Goal: Check status: Check status

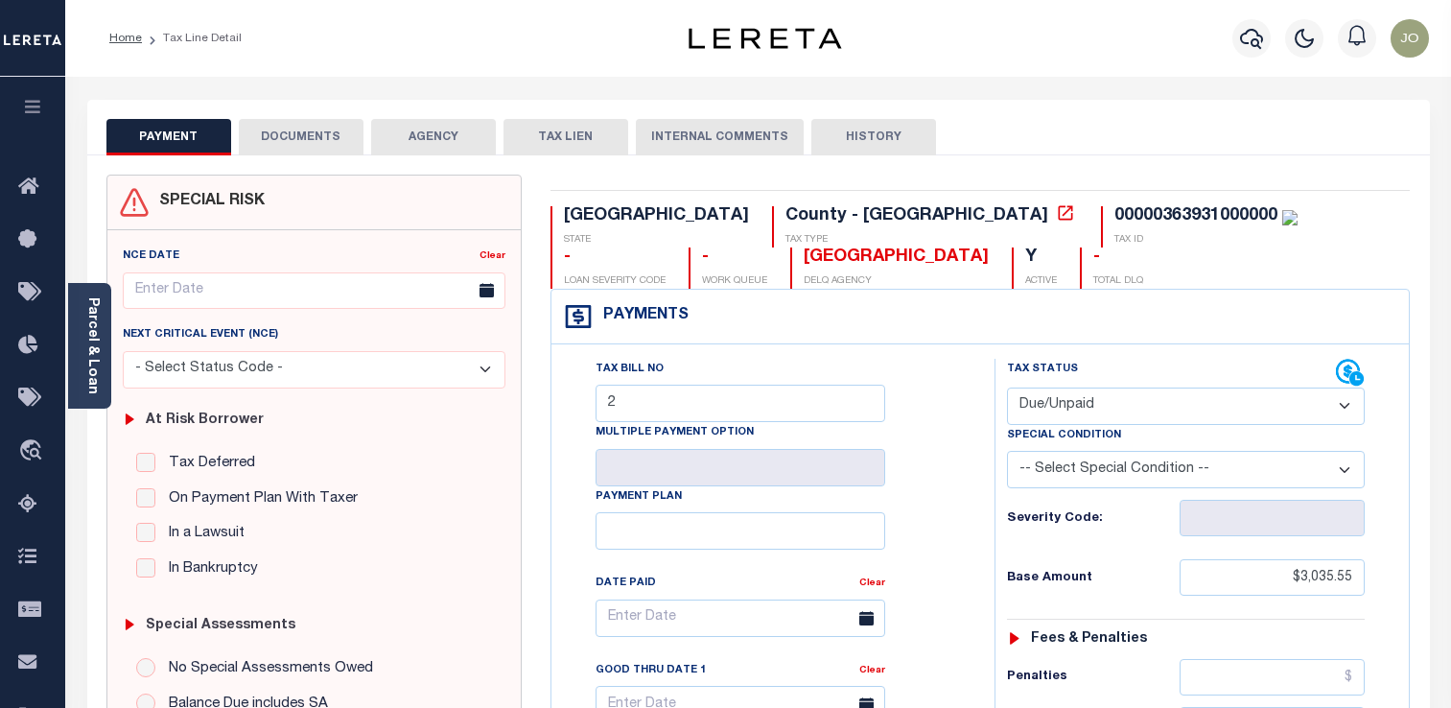
select select "DUE"
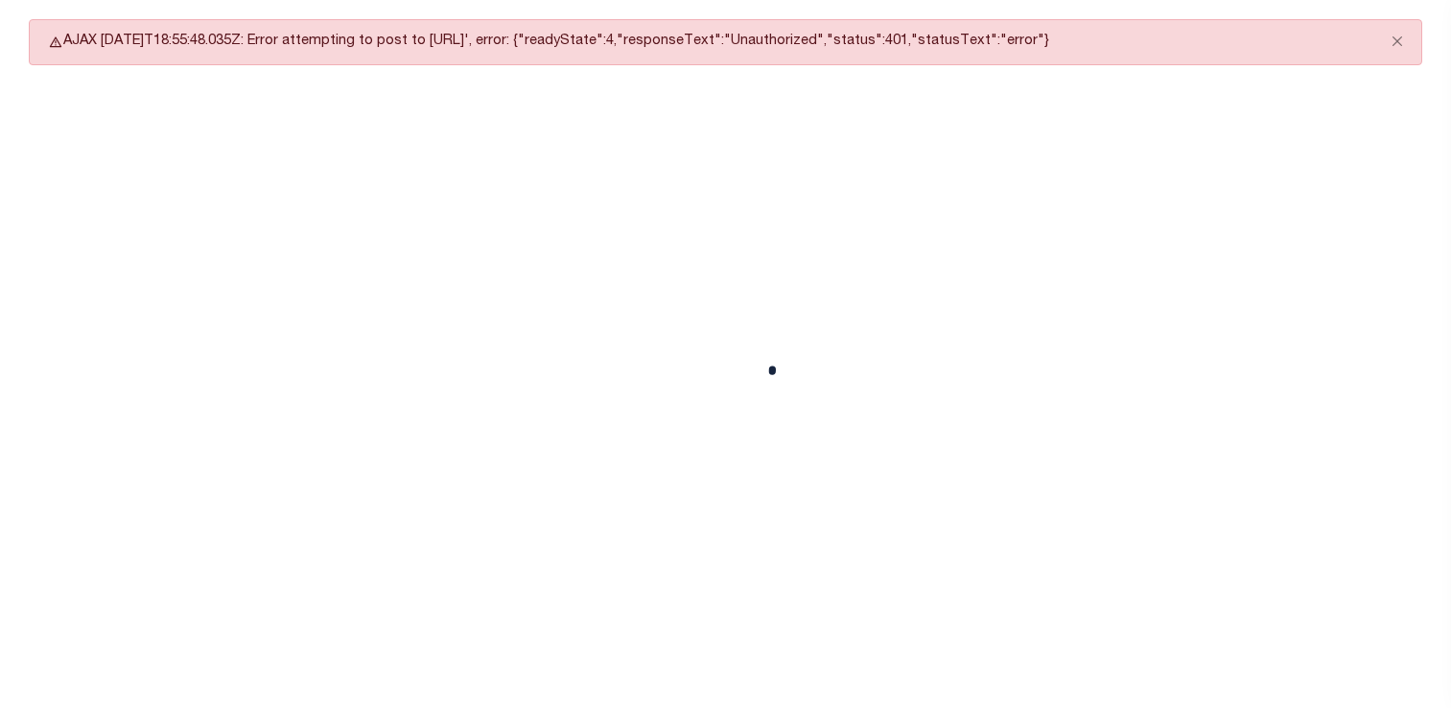
select select "DUE"
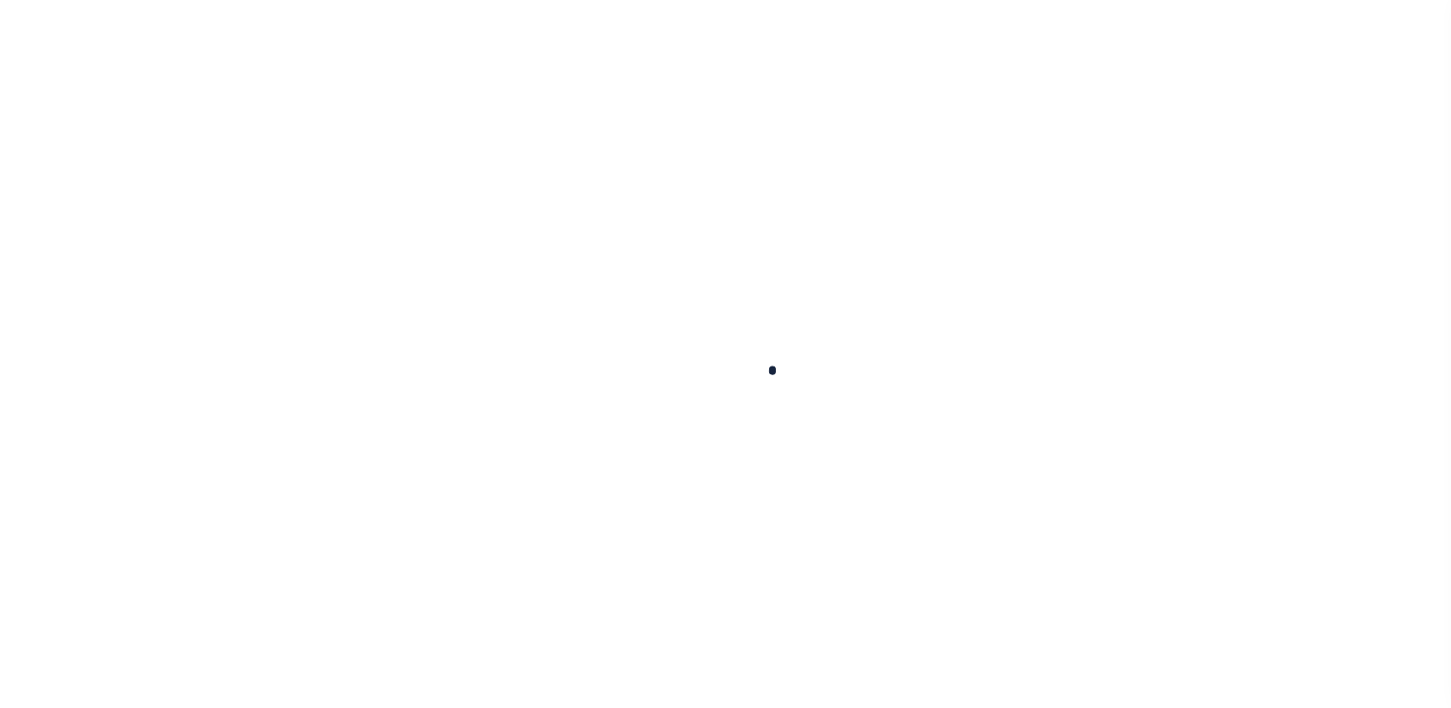
scroll to position [298, 0]
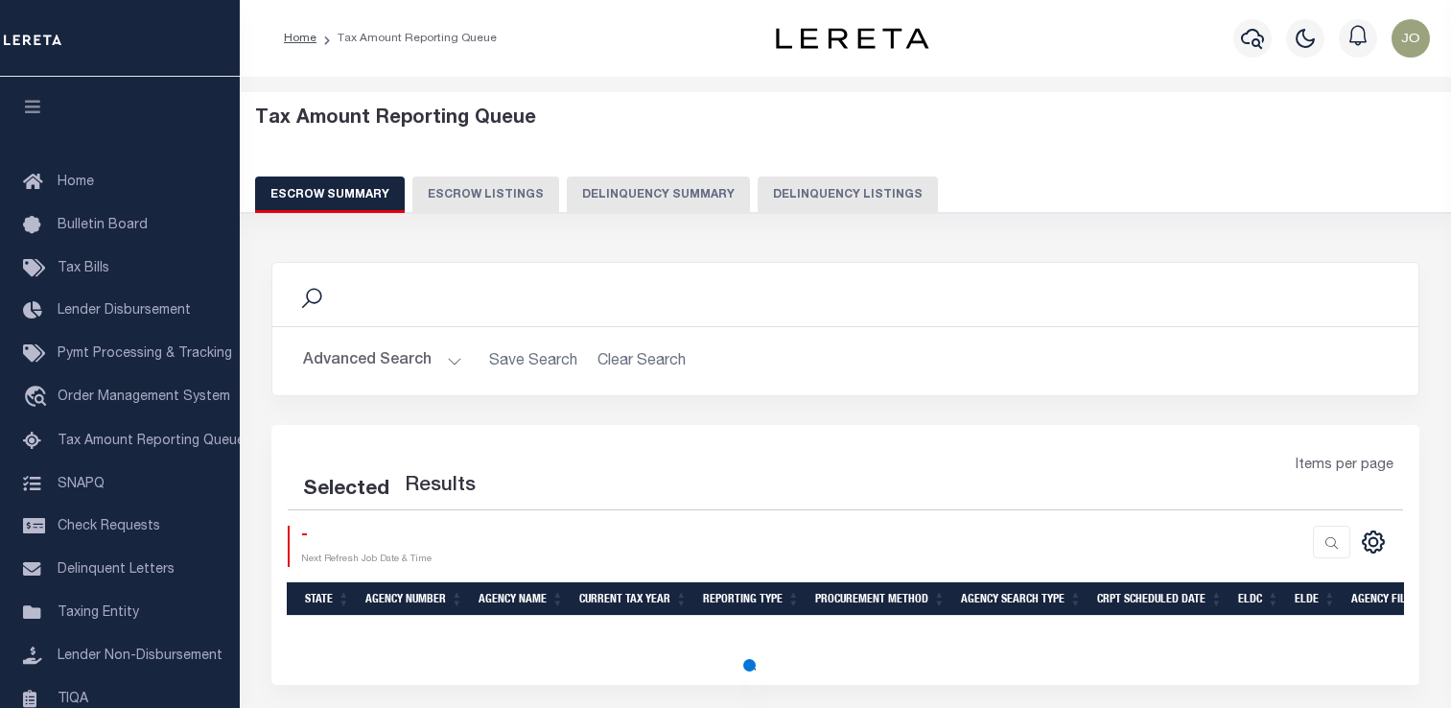
select select "100"
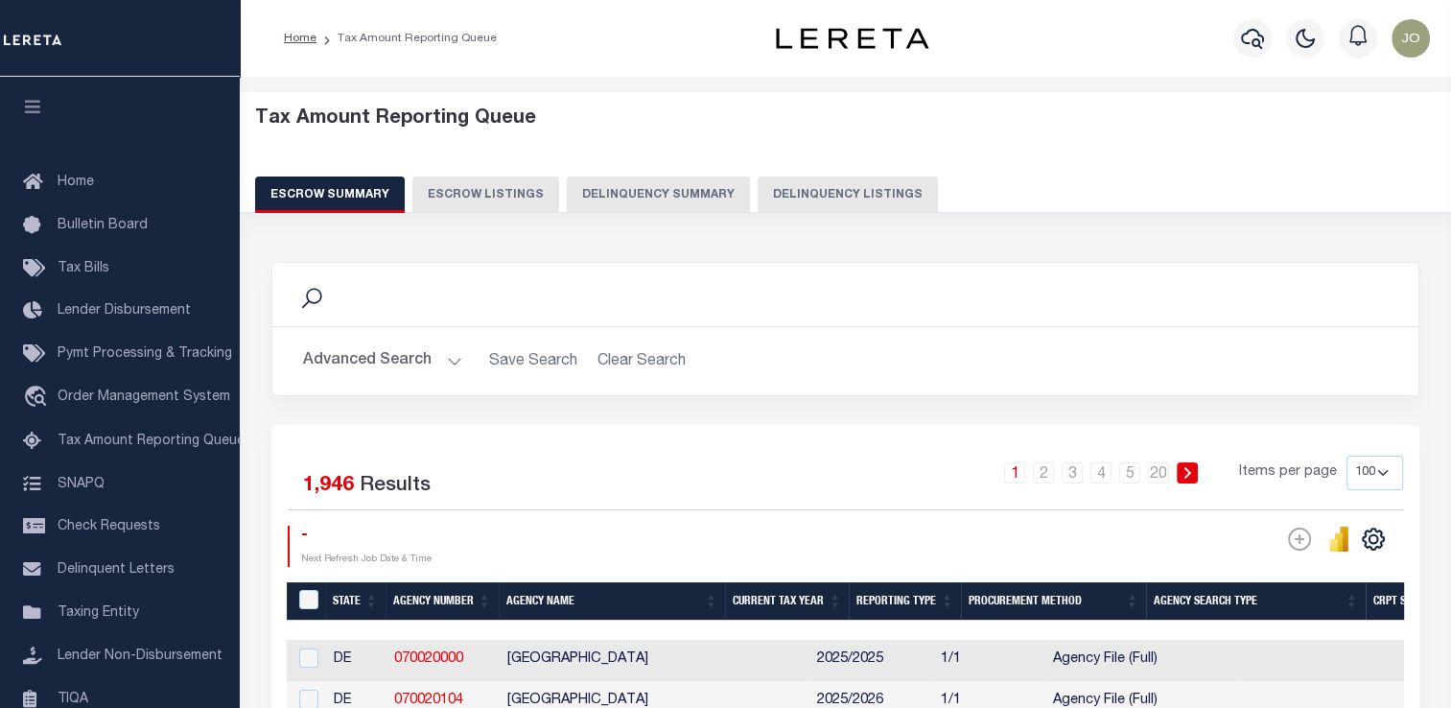
click at [663, 183] on button "Delinquency Summary" at bounding box center [658, 194] width 183 height 36
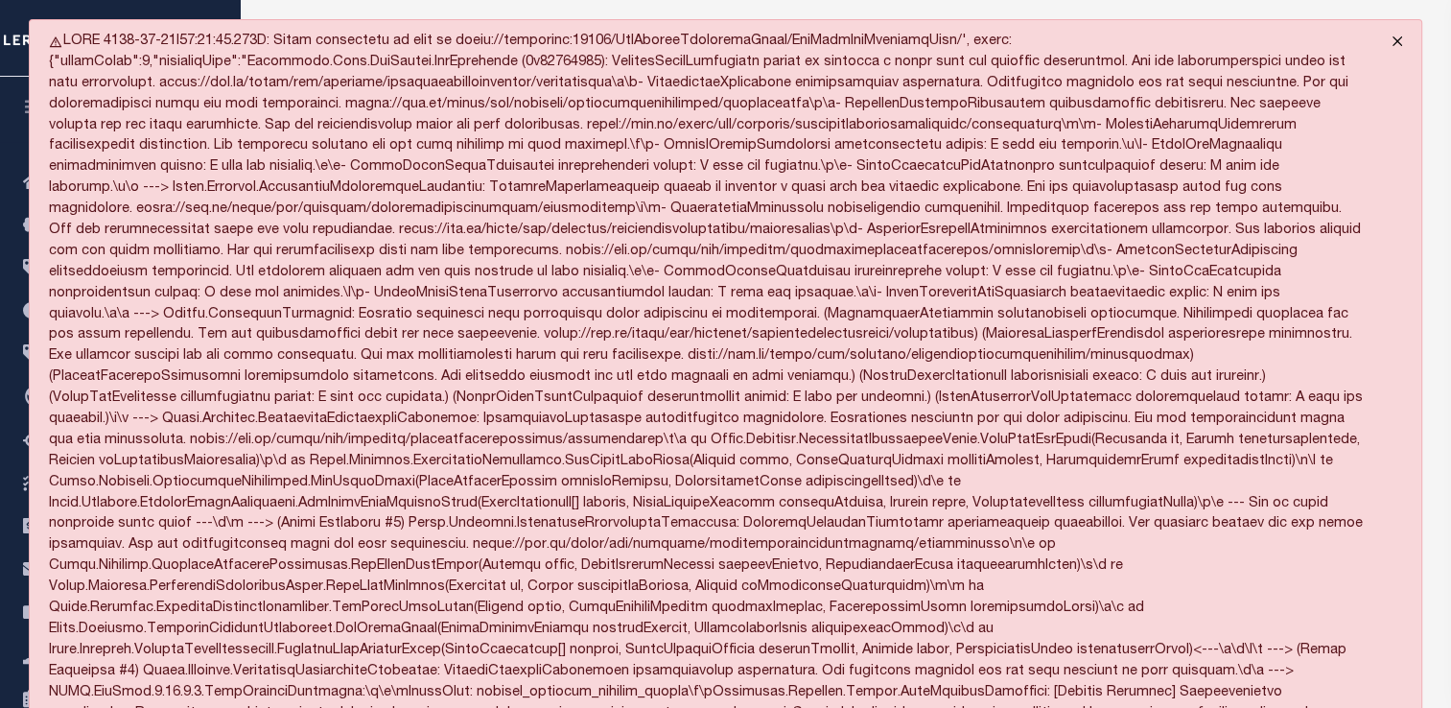
click at [1394, 36] on button "Close" at bounding box center [1397, 41] width 48 height 42
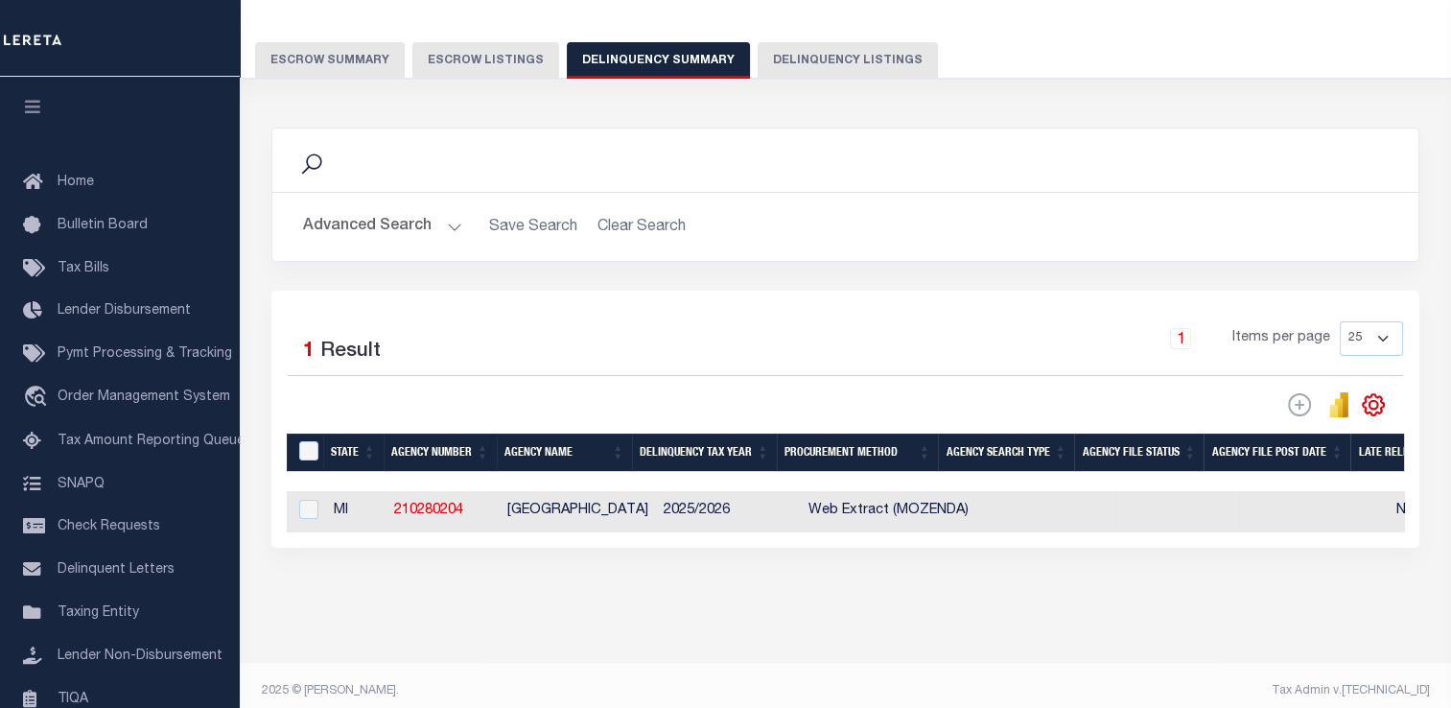
scroll to position [138, 0]
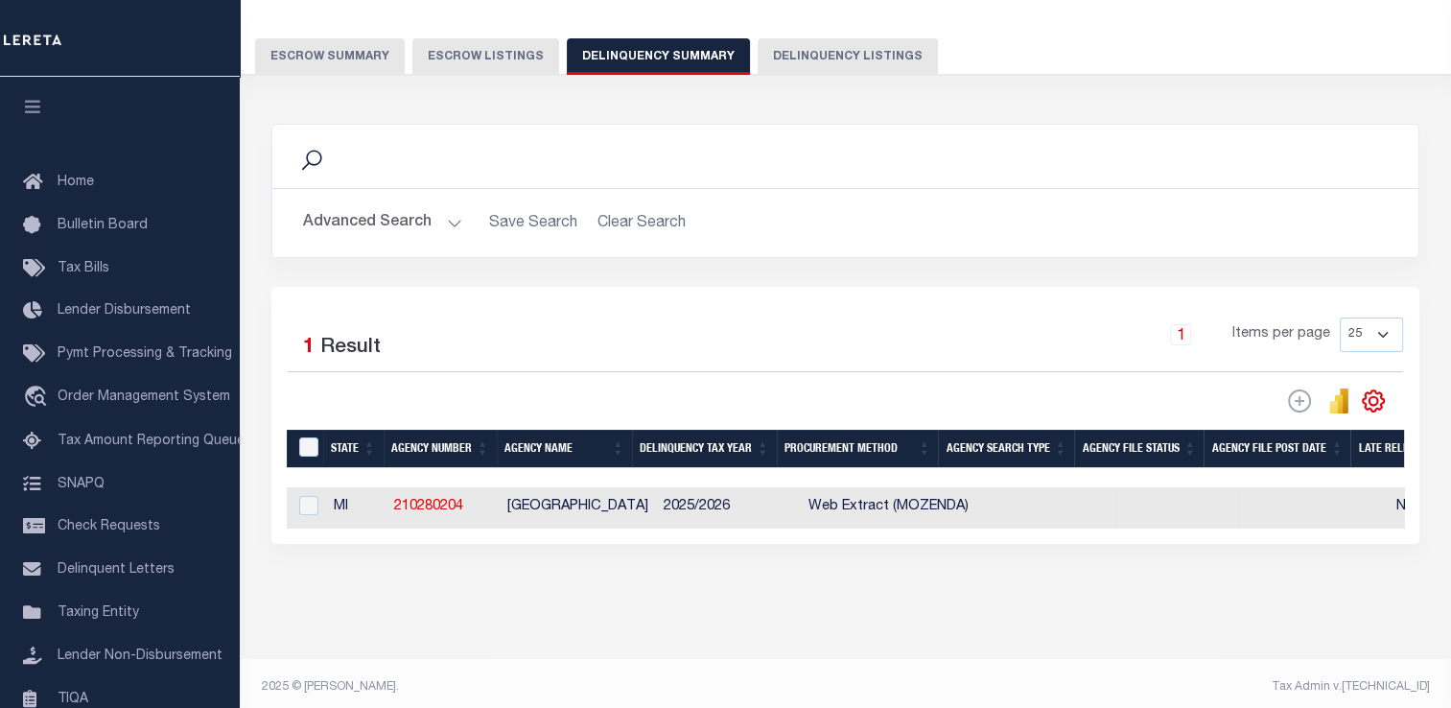
click at [419, 223] on button "Advanced Search" at bounding box center [382, 222] width 159 height 37
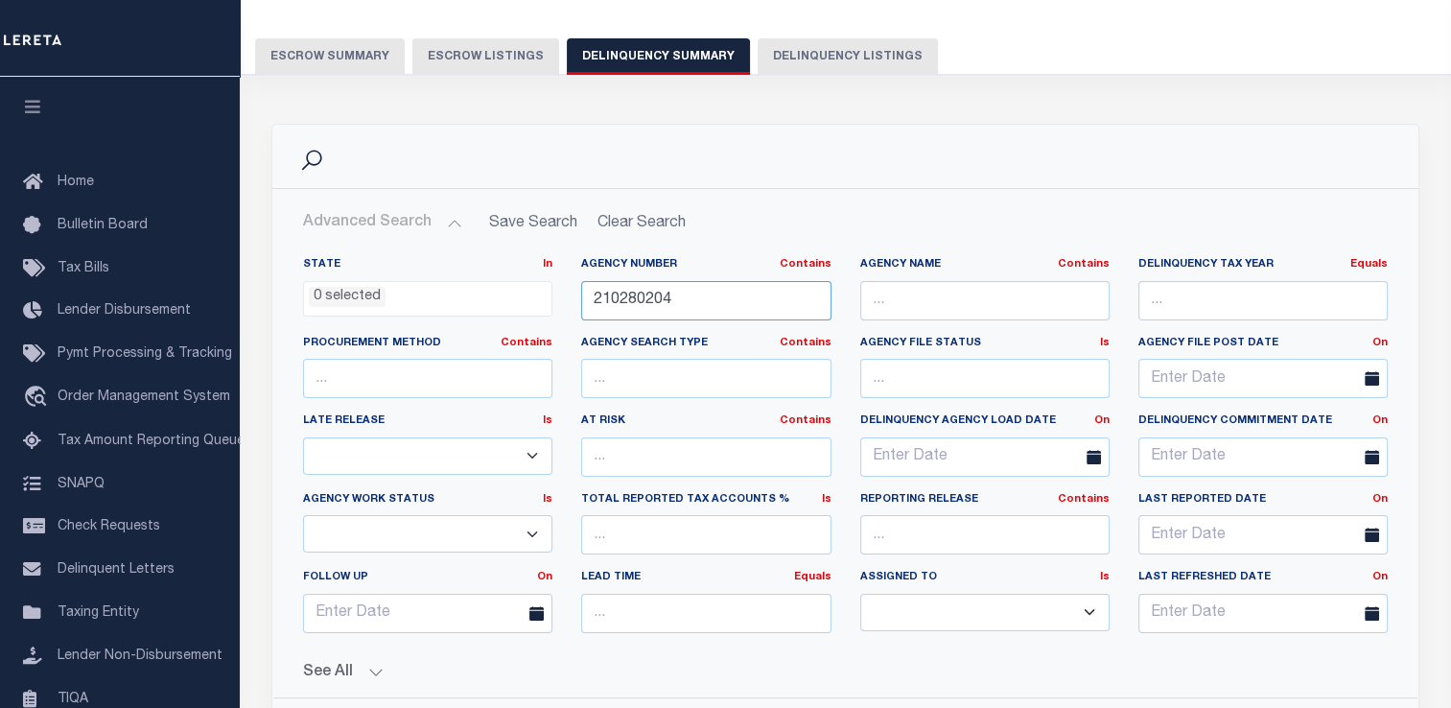
click at [610, 313] on input "210280204" at bounding box center [705, 300] width 249 height 39
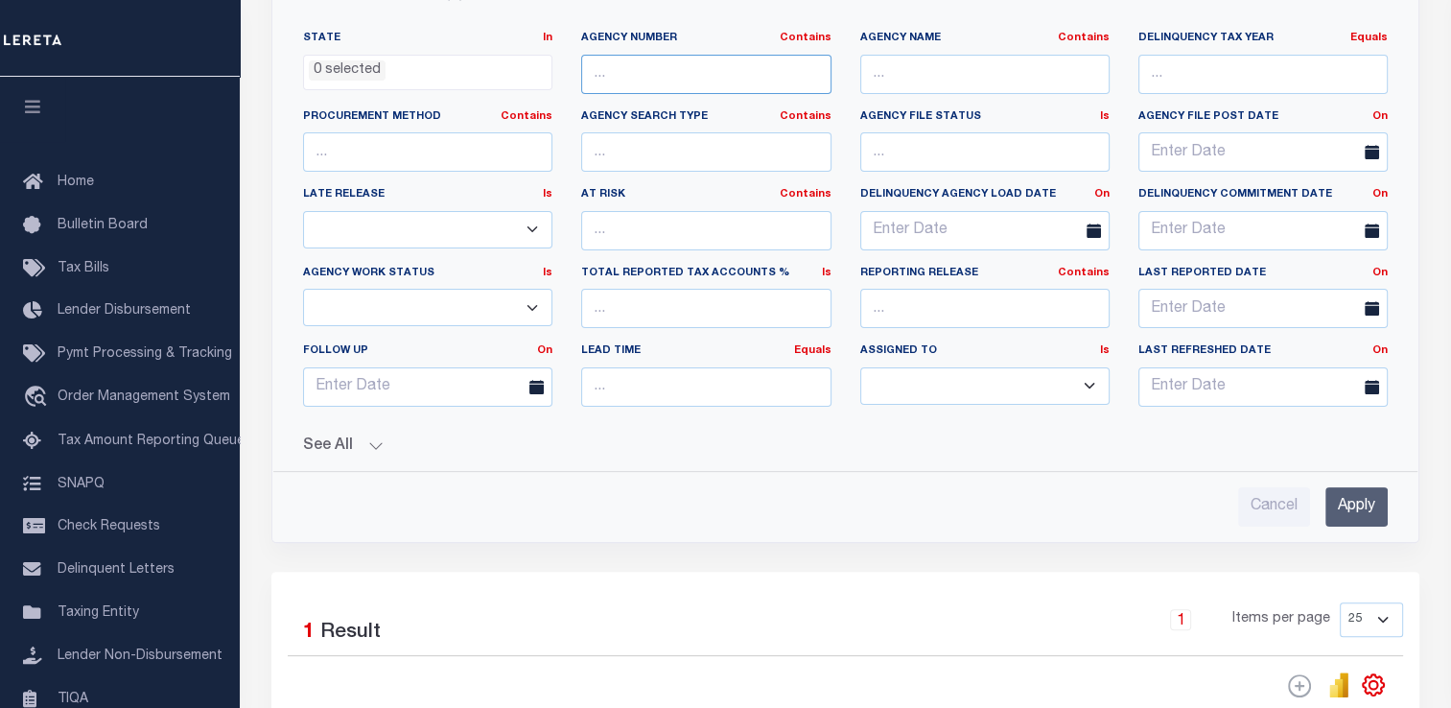
scroll to position [482, 0]
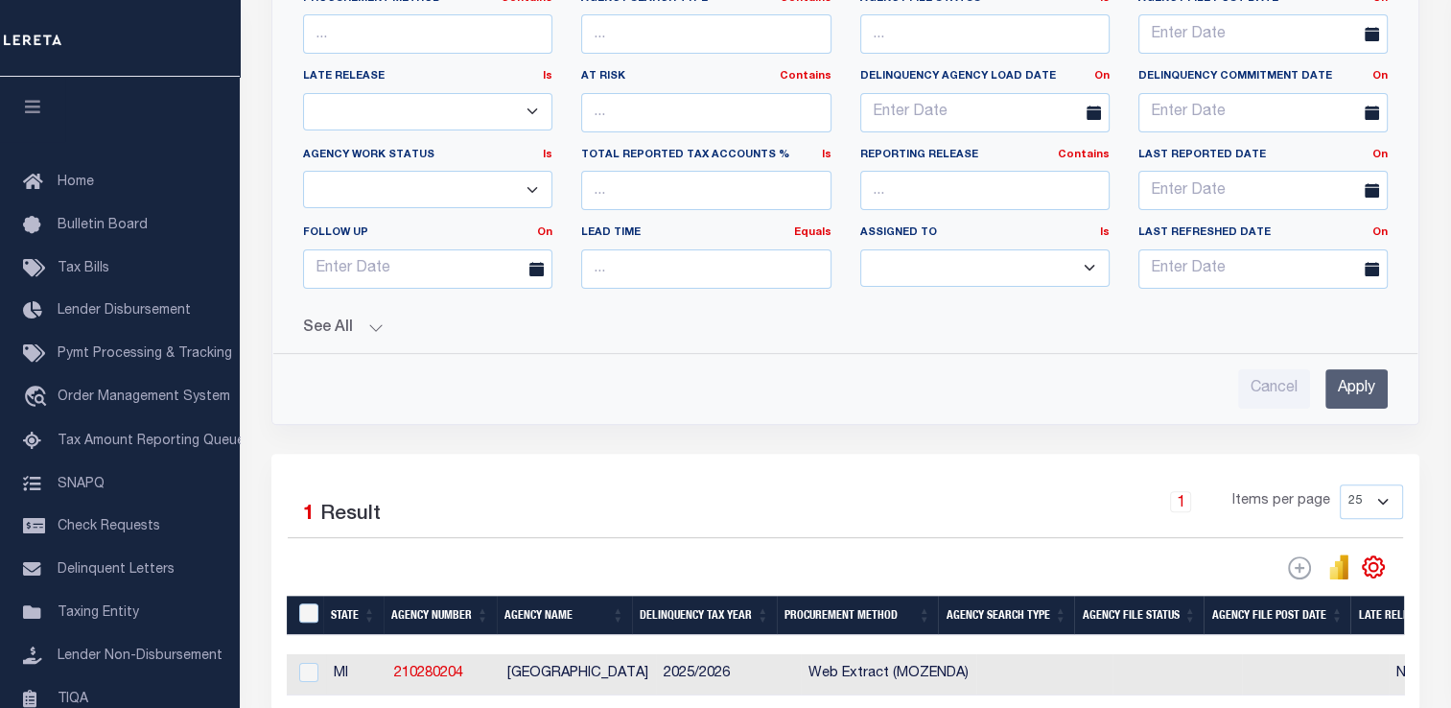
click at [376, 319] on button "See All" at bounding box center [845, 328] width 1084 height 18
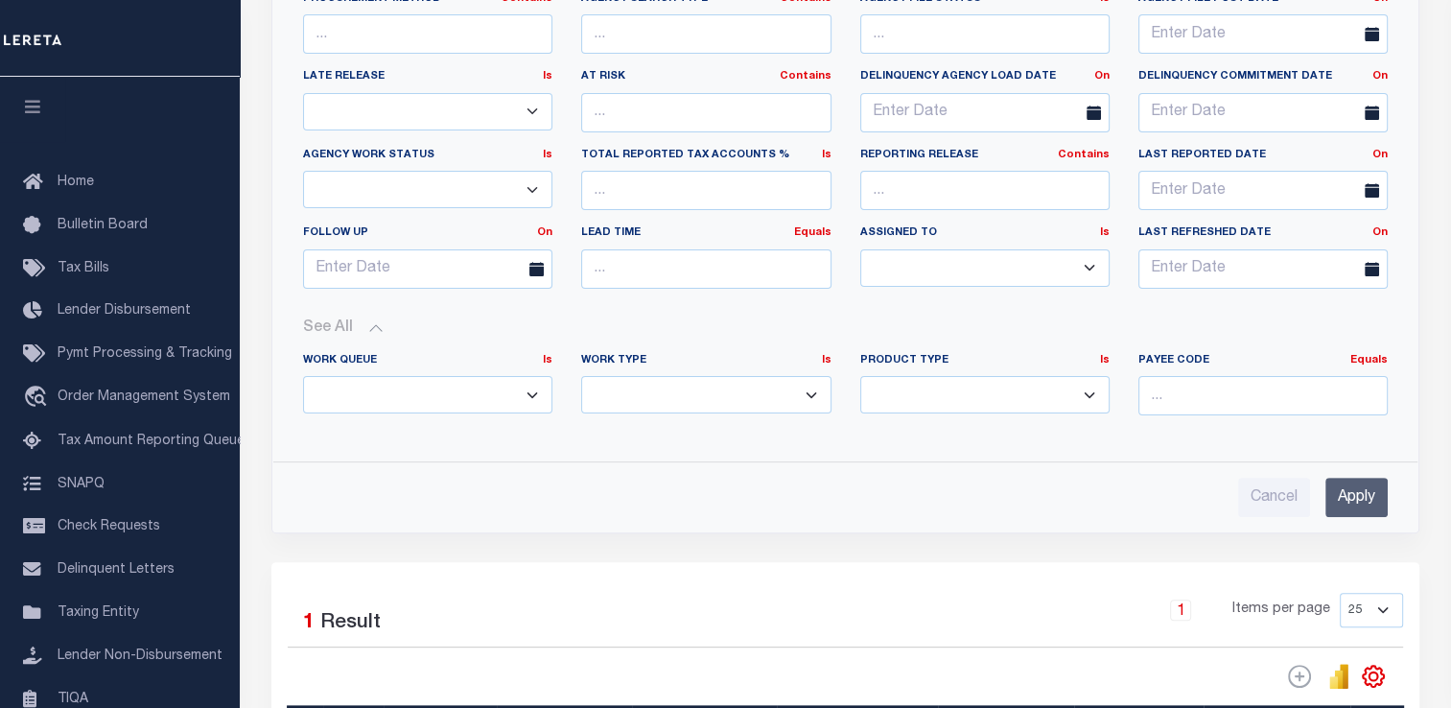
click at [1349, 500] on input "Apply" at bounding box center [1356, 496] width 62 height 39
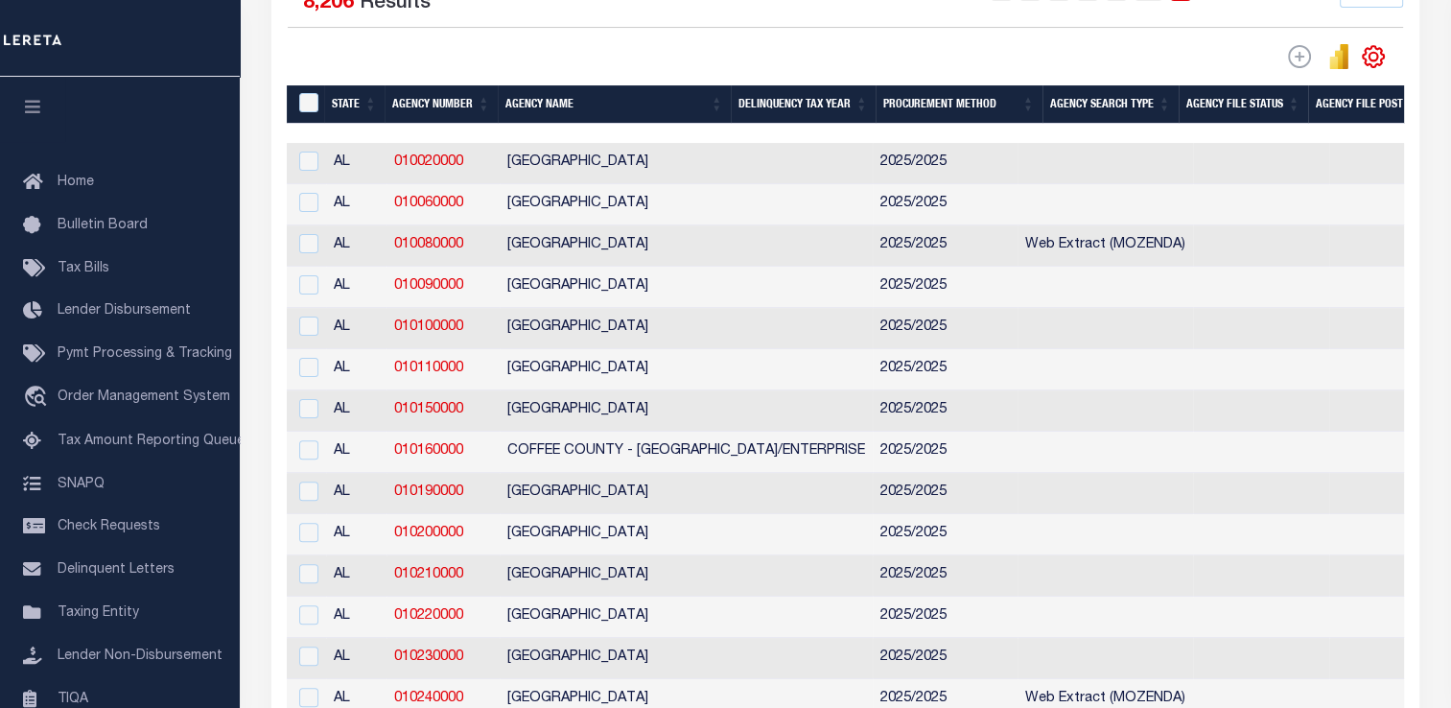
scroll to position [160, 0]
